Goal: Navigation & Orientation: Go to known website

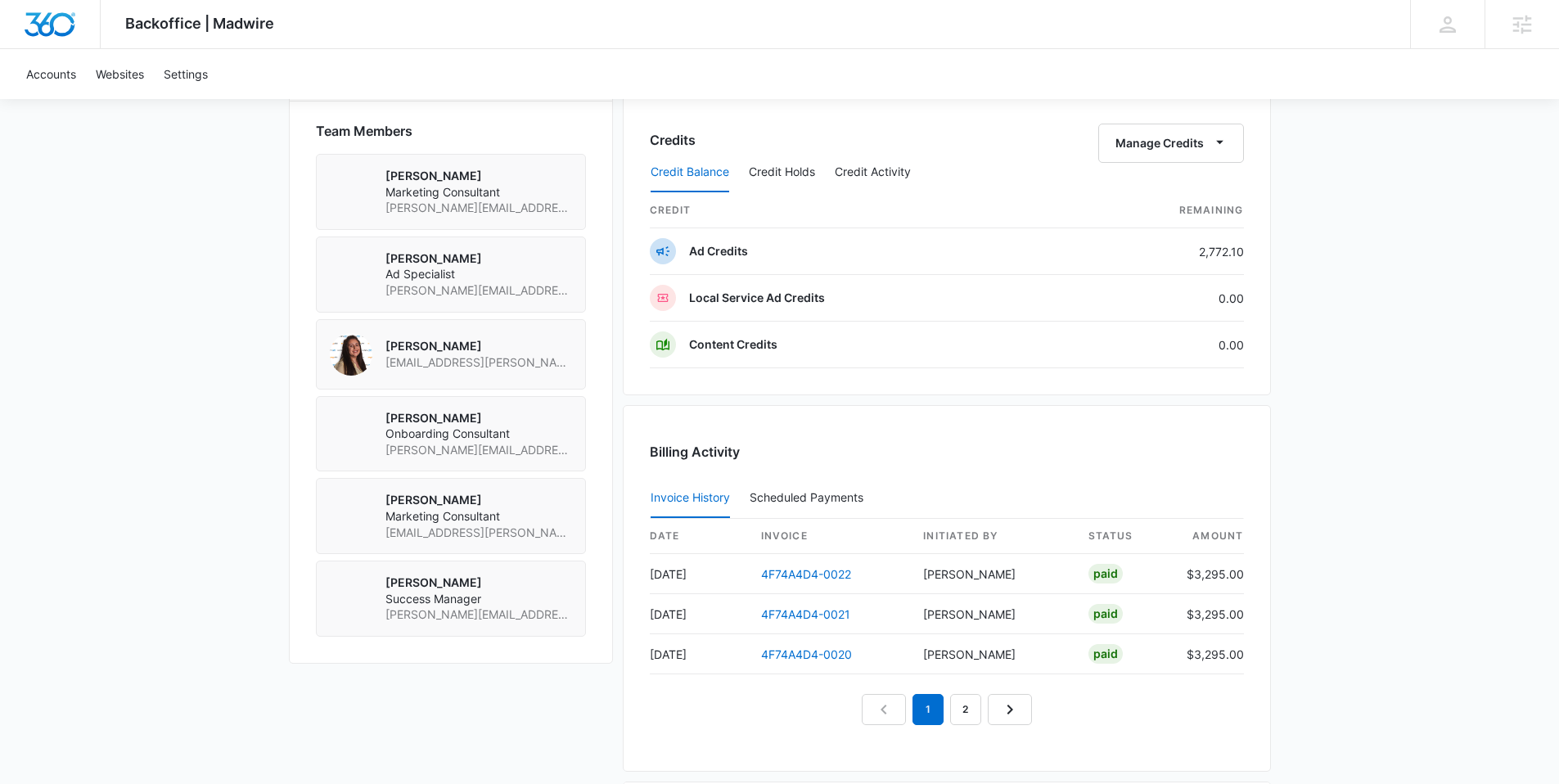
scroll to position [1179, 0]
